Goal: Information Seeking & Learning: Understand process/instructions

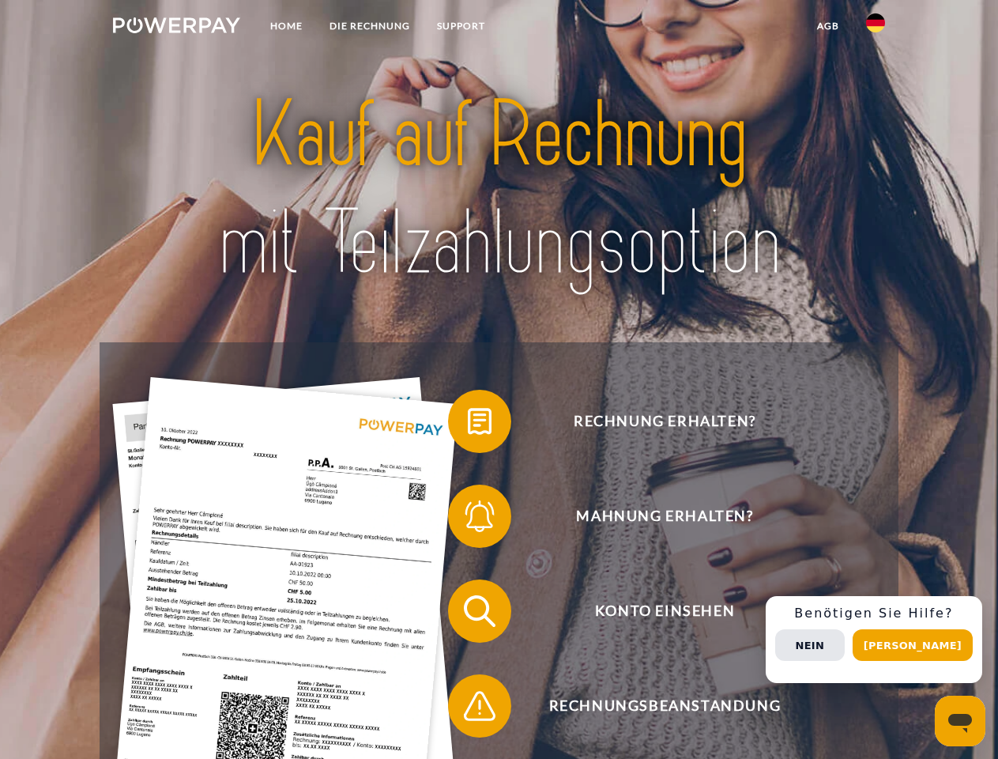
click at [176, 28] on img at bounding box center [176, 25] width 127 height 16
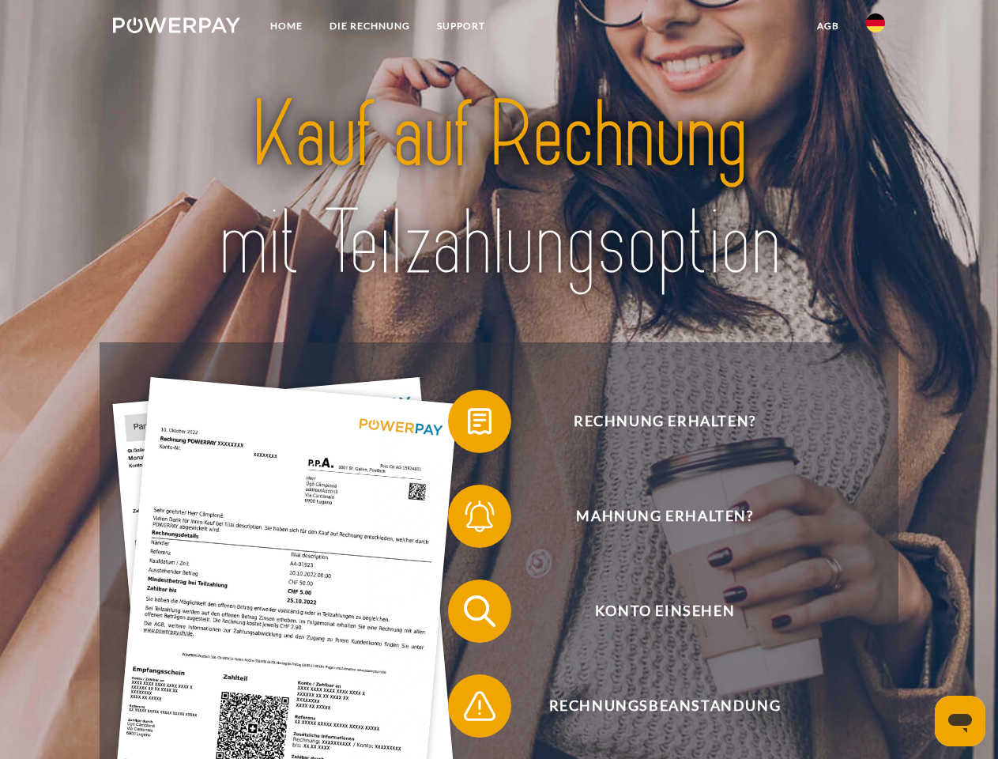
click at [876, 28] on img at bounding box center [875, 22] width 19 height 19
click at [828, 26] on link "agb" at bounding box center [828, 26] width 49 height 28
click at [468, 424] on span at bounding box center [456, 421] width 79 height 79
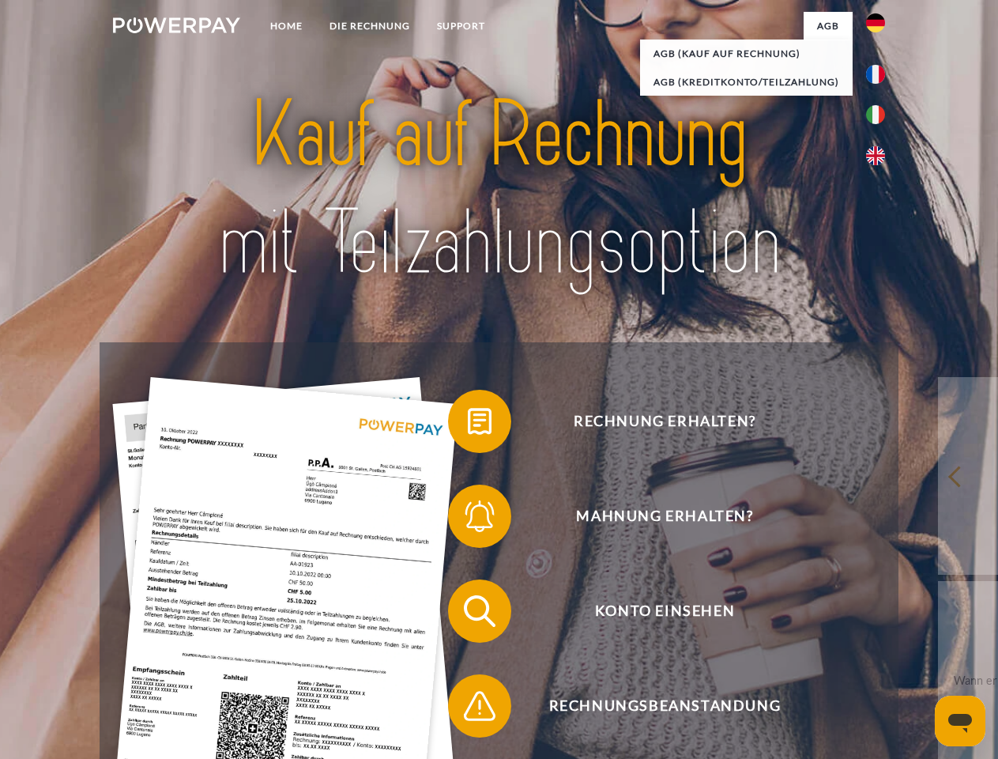
click at [468, 519] on div "Rechnung erhalten? Mahnung erhalten? Konto einsehen" at bounding box center [499, 658] width 798 height 632
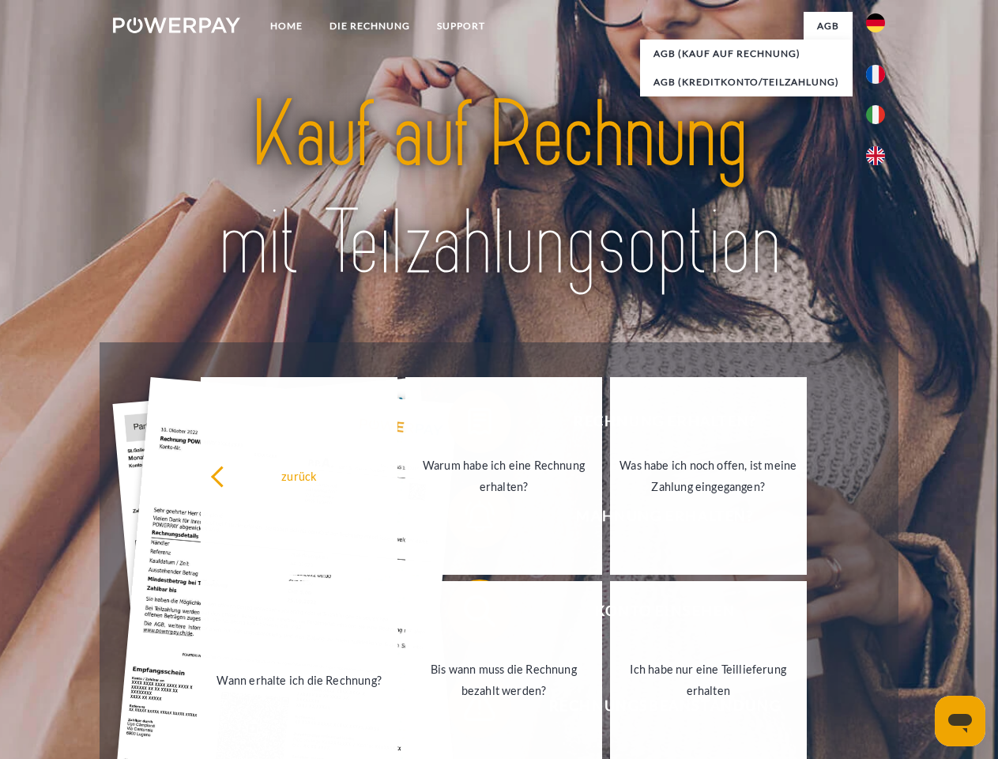
click at [468, 614] on link "Bis wann muss die Rechnung bezahlt werden?" at bounding box center [504, 680] width 197 height 198
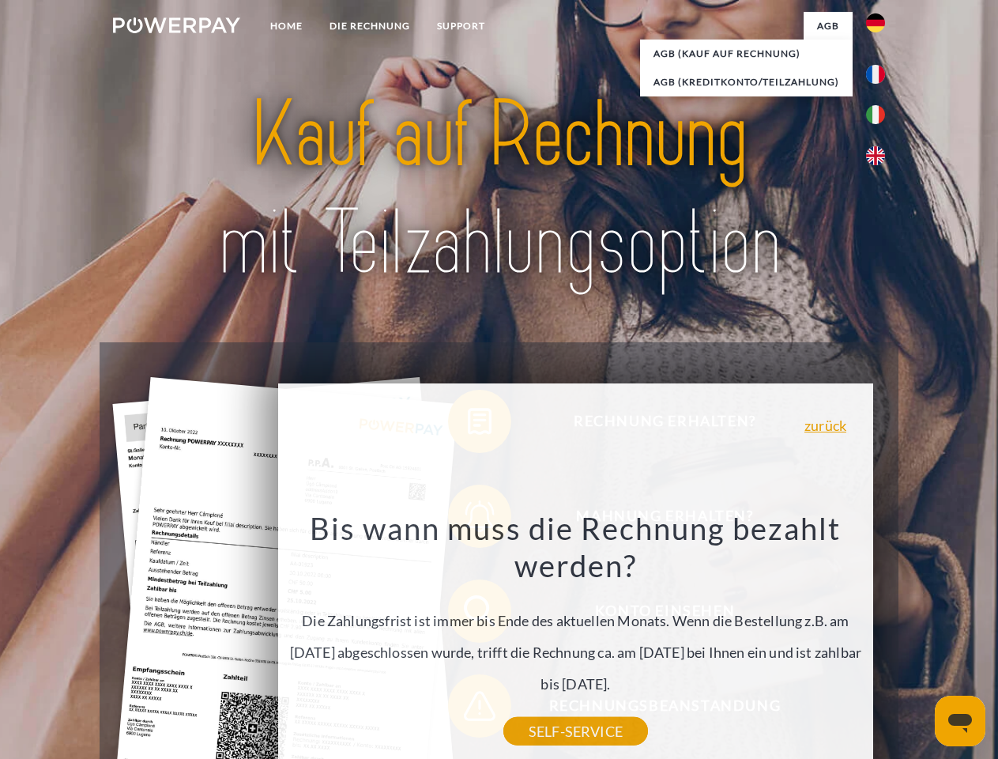
click at [880, 639] on div "Rechnung erhalten? Mahnung erhalten? Konto einsehen" at bounding box center [499, 658] width 798 height 632
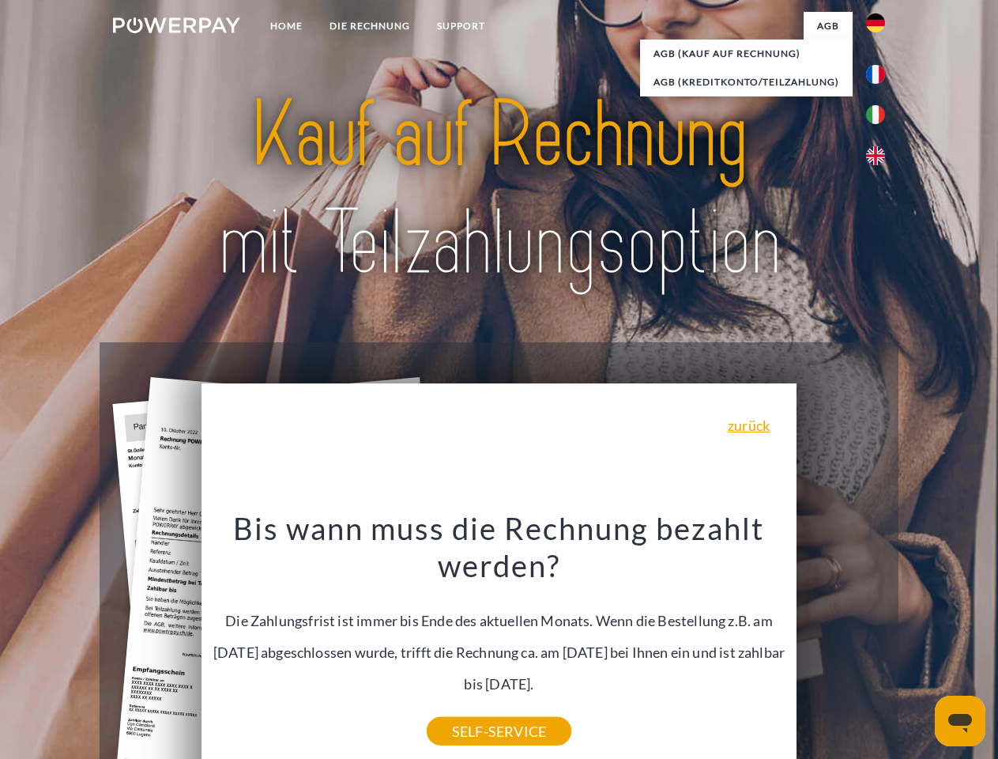
click at [841, 643] on span "Konto einsehen" at bounding box center [664, 610] width 387 height 63
click at [919, 645] on header "Home DIE RECHNUNG SUPPORT" at bounding box center [499, 546] width 998 height 1092
